Goal: Task Accomplishment & Management: Manage account settings

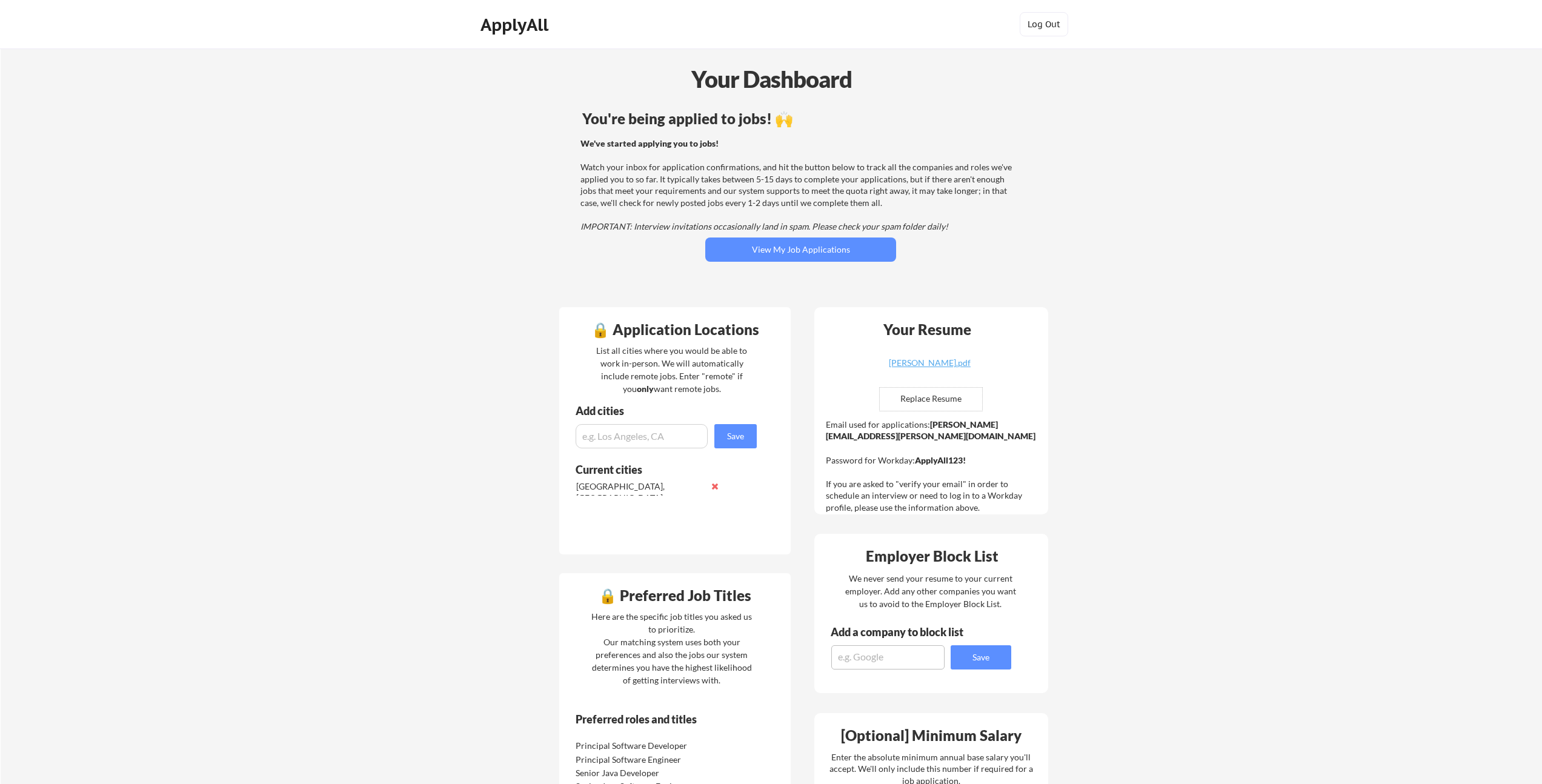
click at [749, 236] on div "You're being applied to jobs! 🙌 We've started applying you to jobs! Watch your …" at bounding box center [801, 202] width 489 height 193
click at [752, 242] on button "View My Job Applications" at bounding box center [801, 249] width 191 height 25
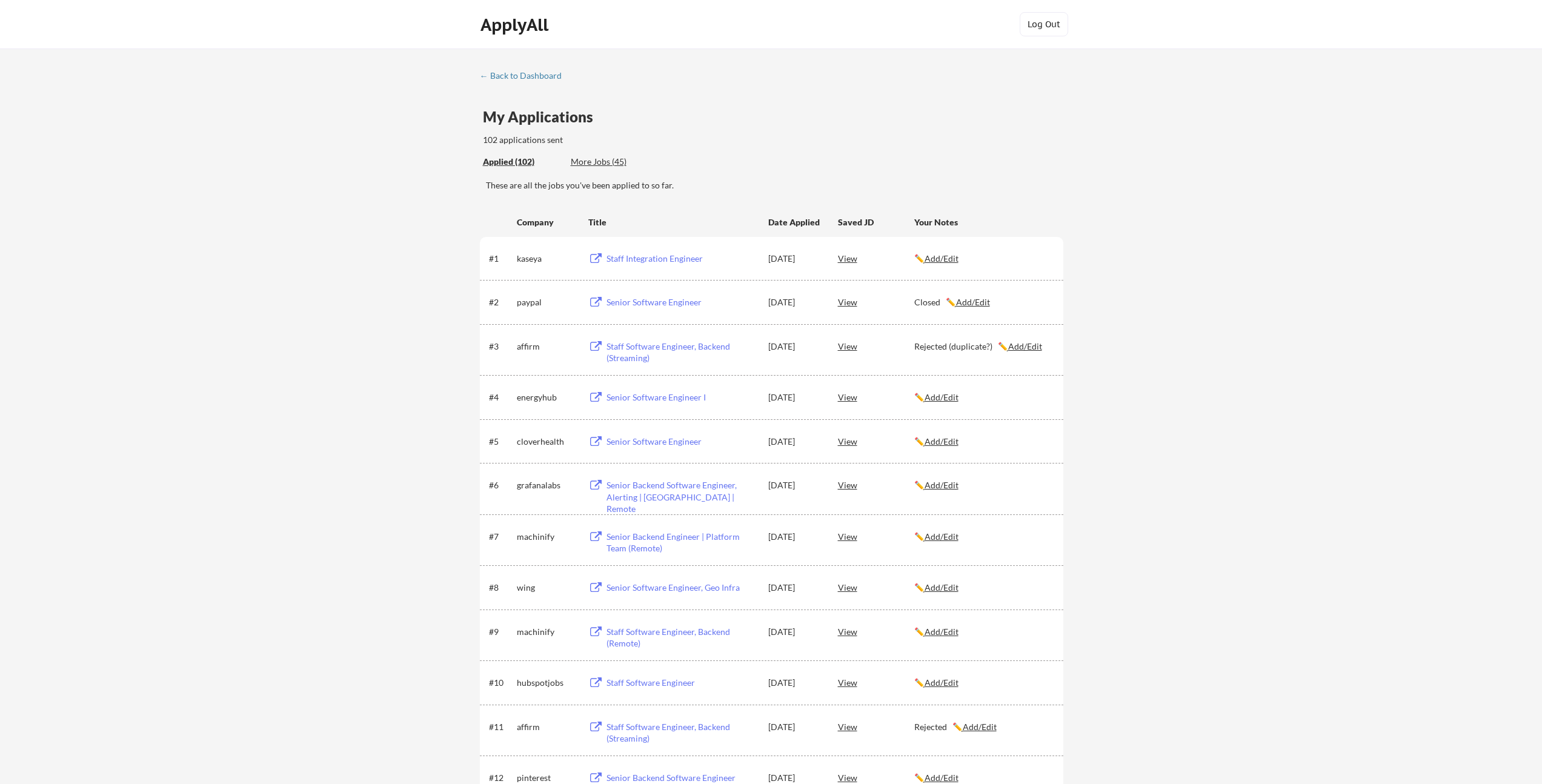
click at [948, 537] on u "Add/Edit" at bounding box center [941, 536] width 34 height 10
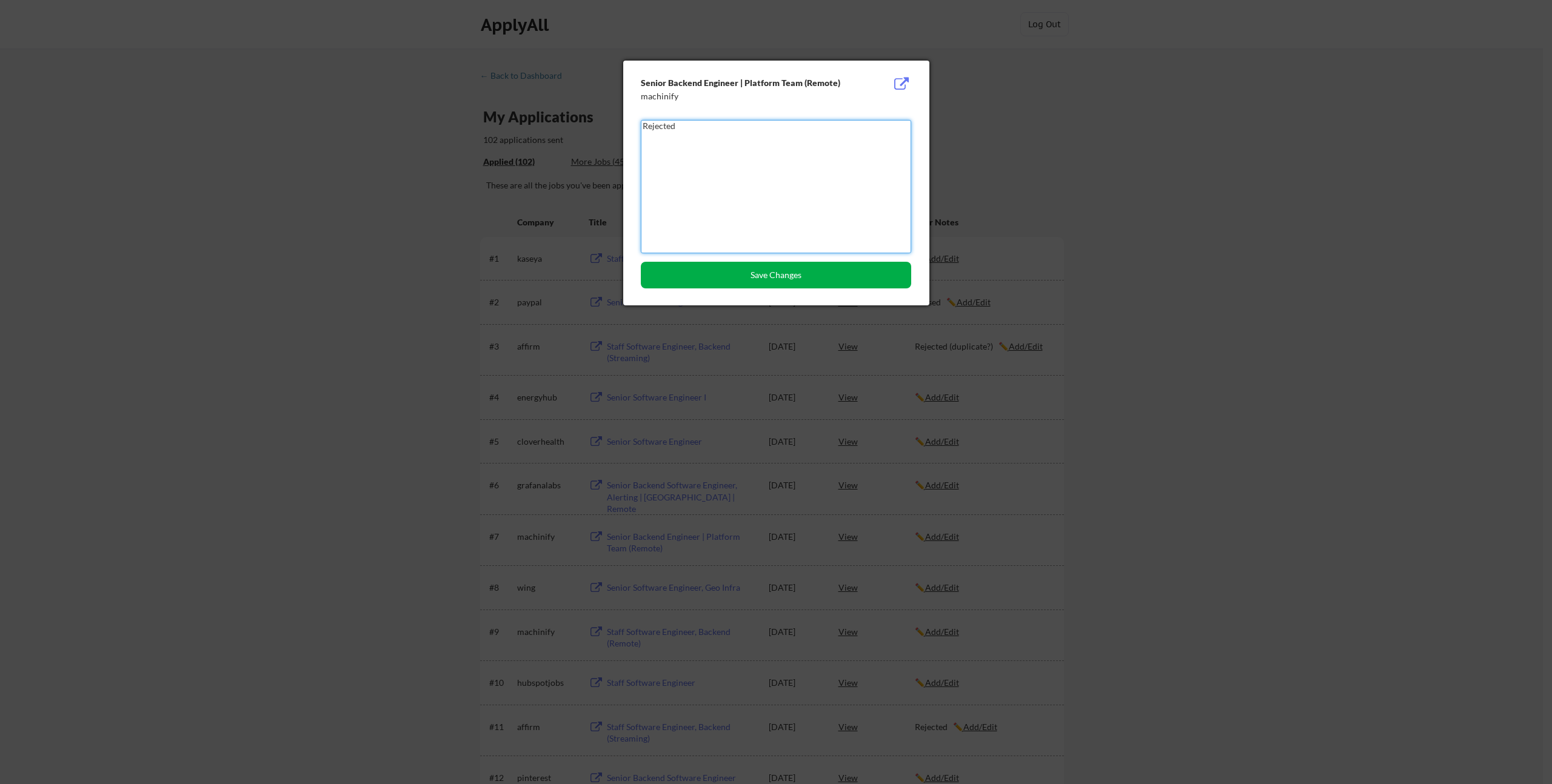
type textarea "Rejected"
click at [798, 278] on button "Save Changes" at bounding box center [775, 275] width 270 height 27
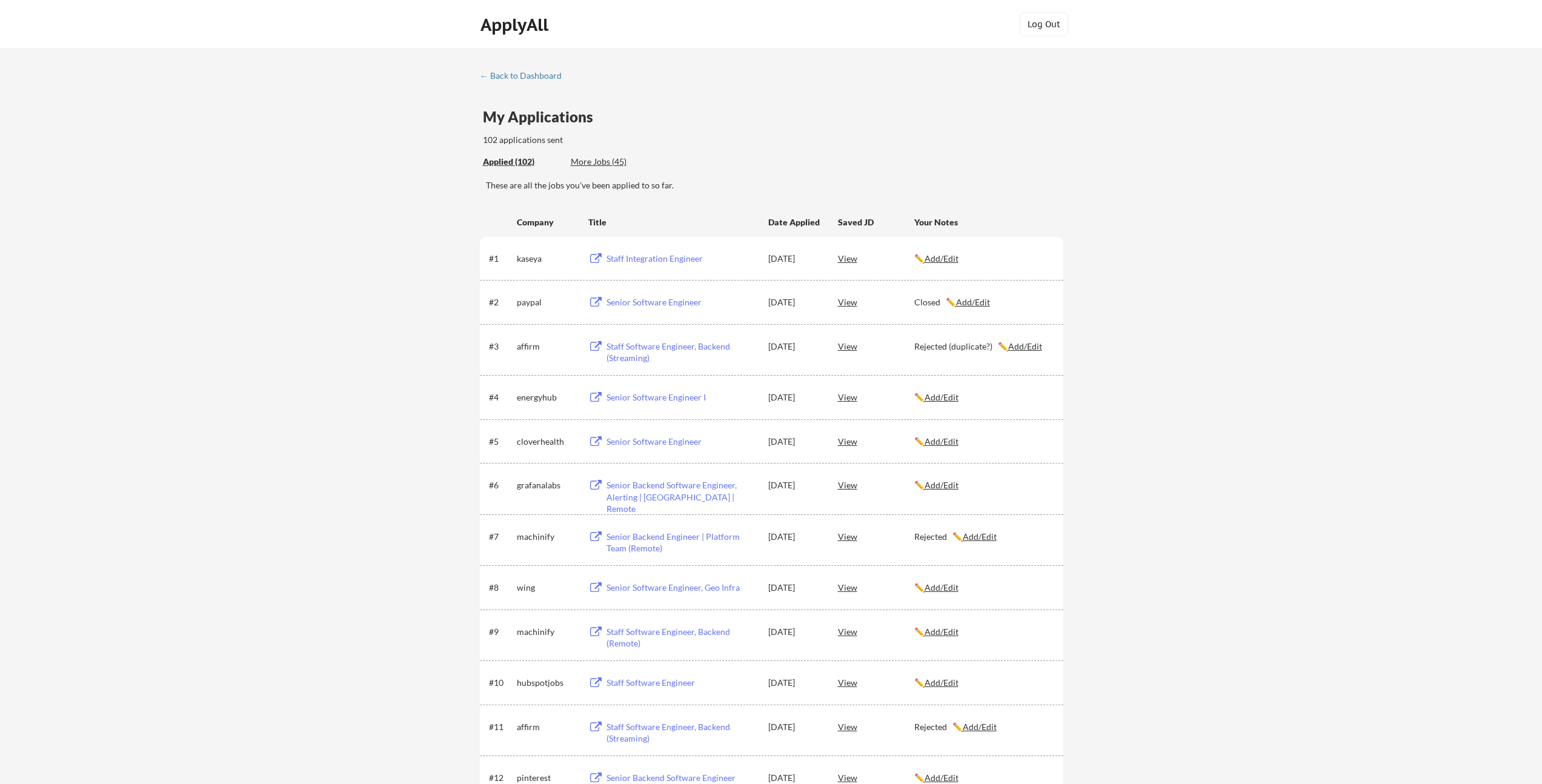
click at [569, 518] on div "#7 machinify Senior Backend Engineer | Platform Team (Remote) Sep 13, 2025 View…" at bounding box center [771, 540] width 584 height 52
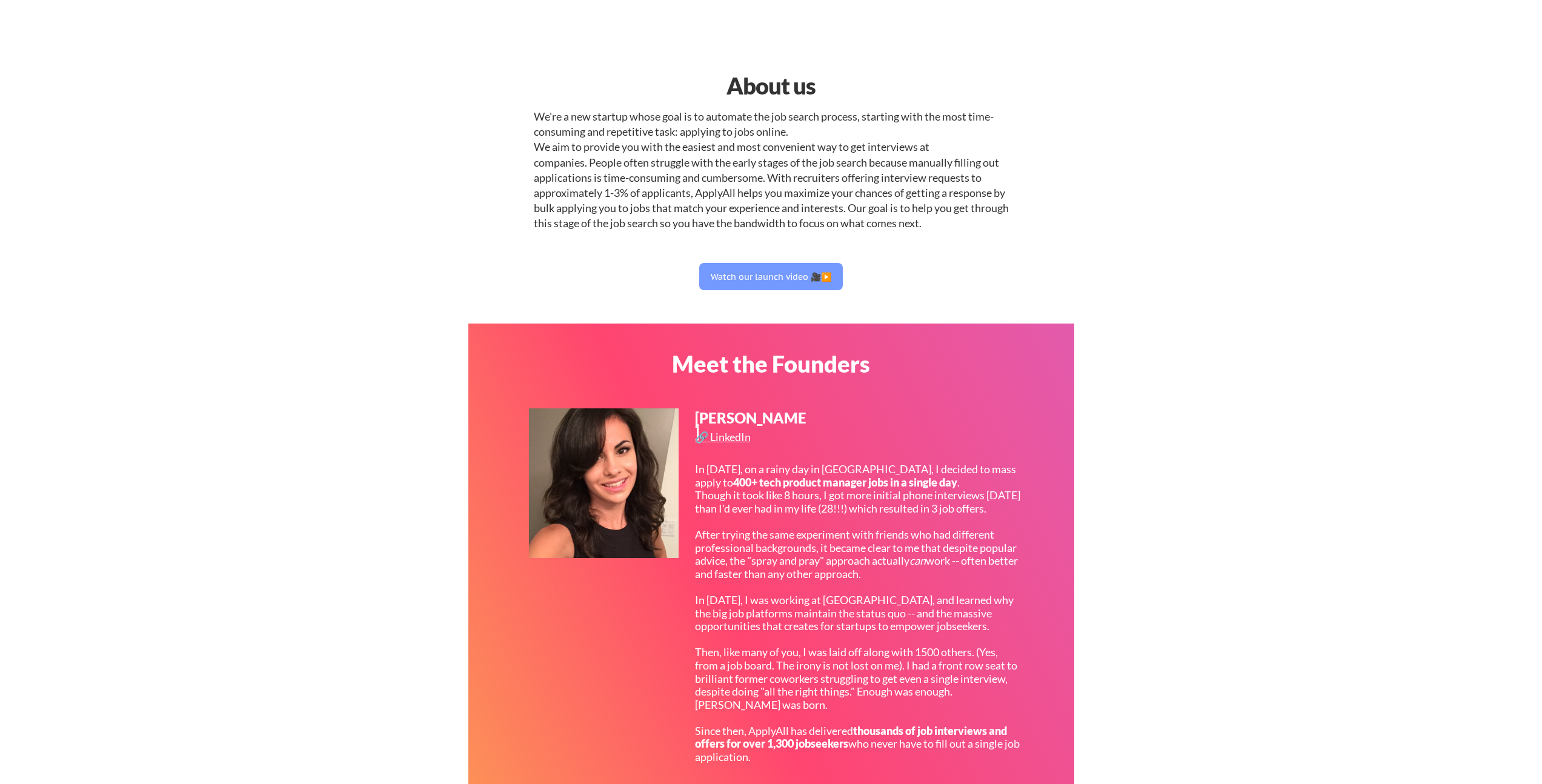
select select ""engineering""
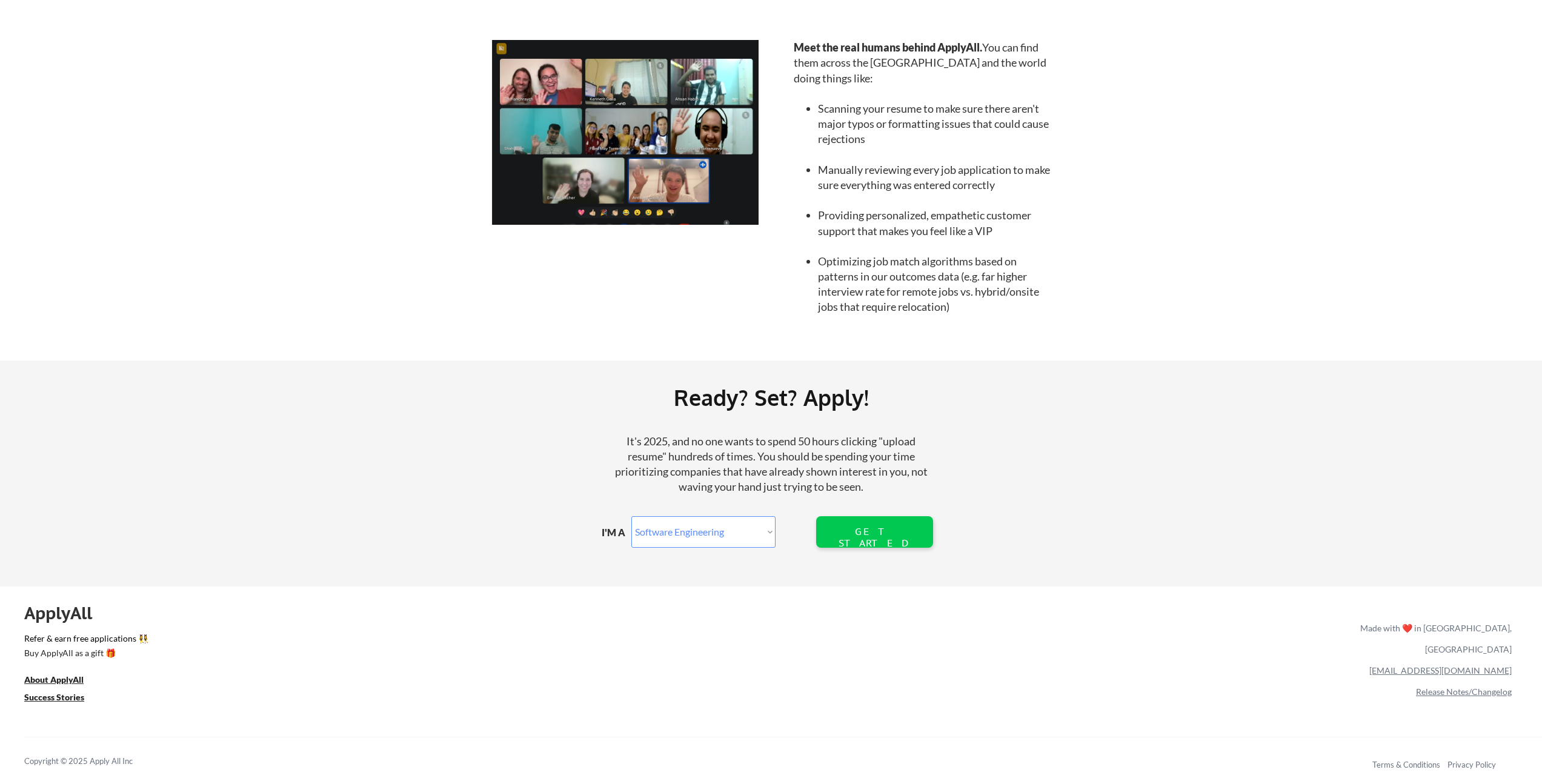
select select ""engineering""
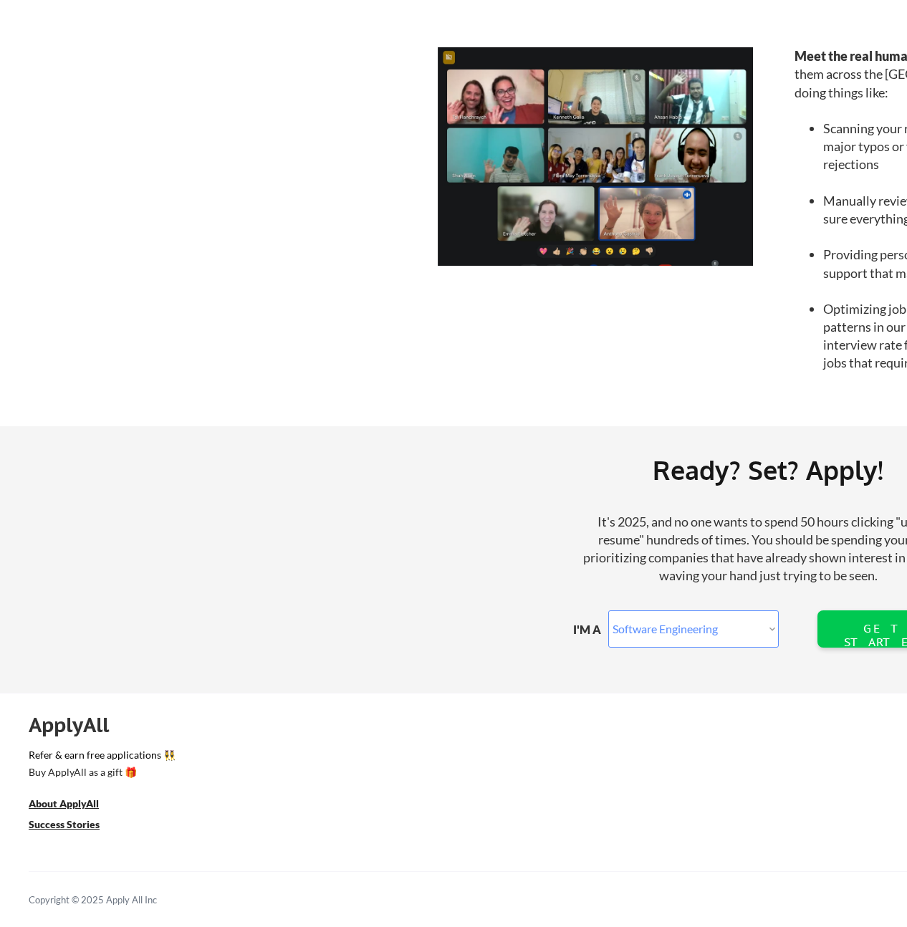
select select ""engineering""
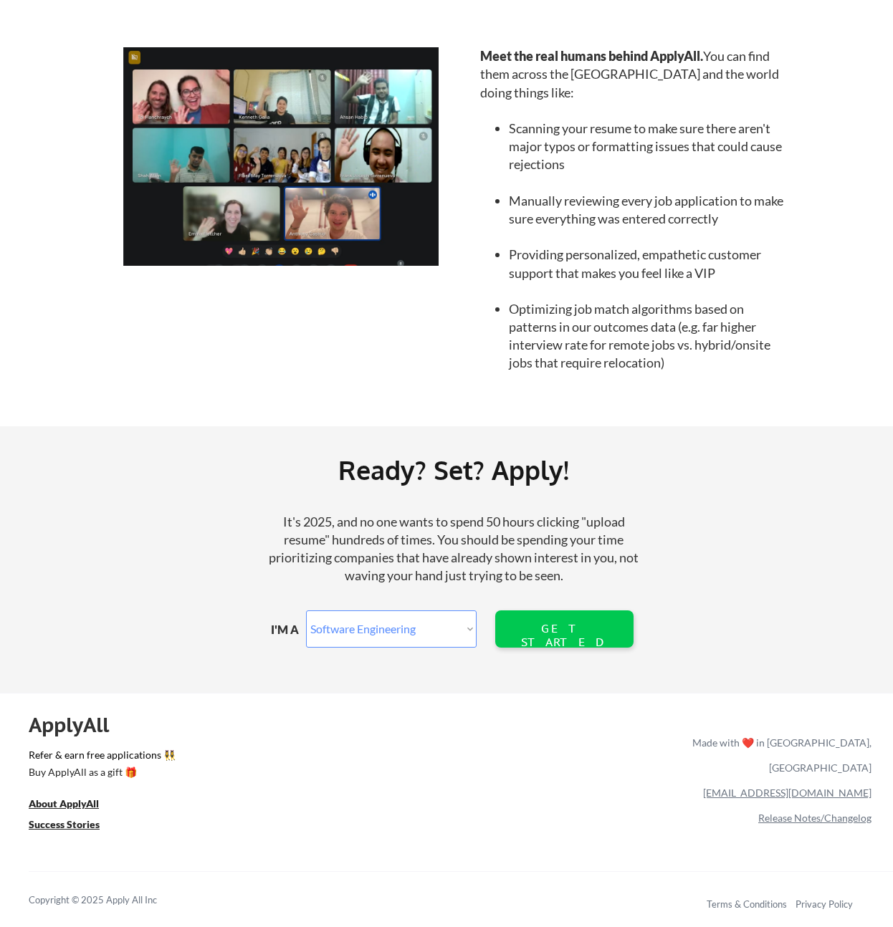
select select ""engineering""
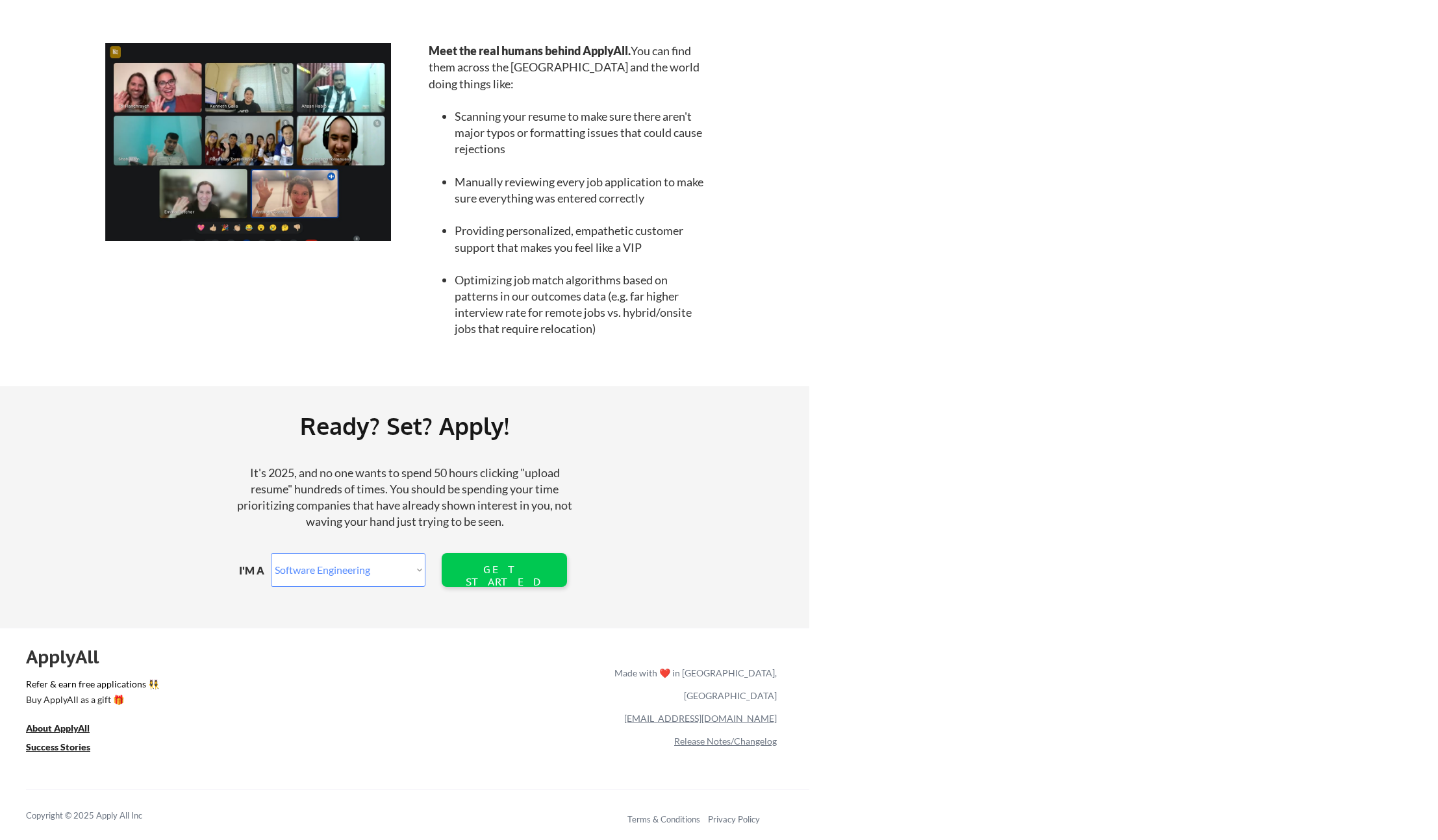
select select ""engineering""
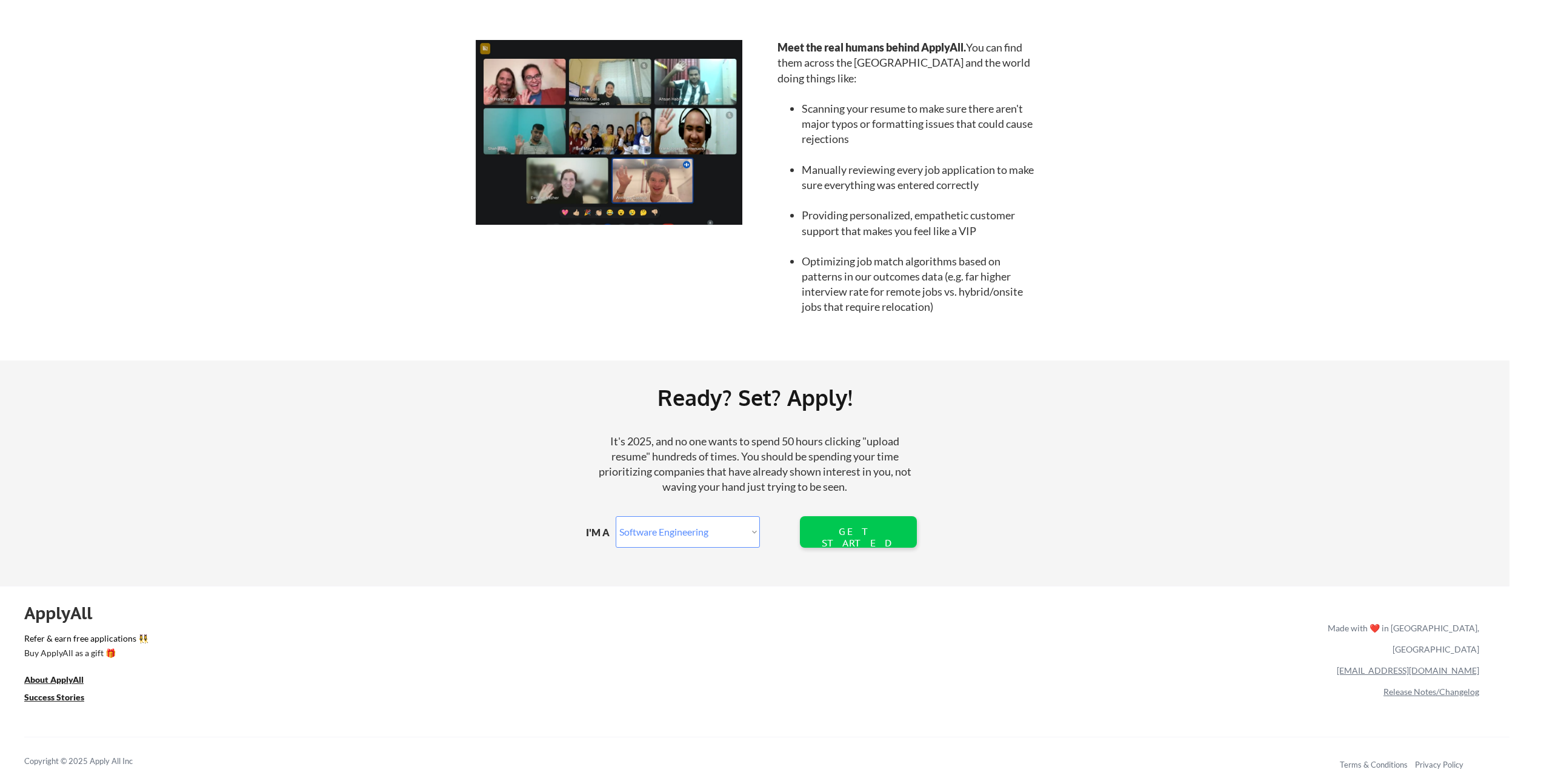
select select ""engineering""
